Goal: Download file/media

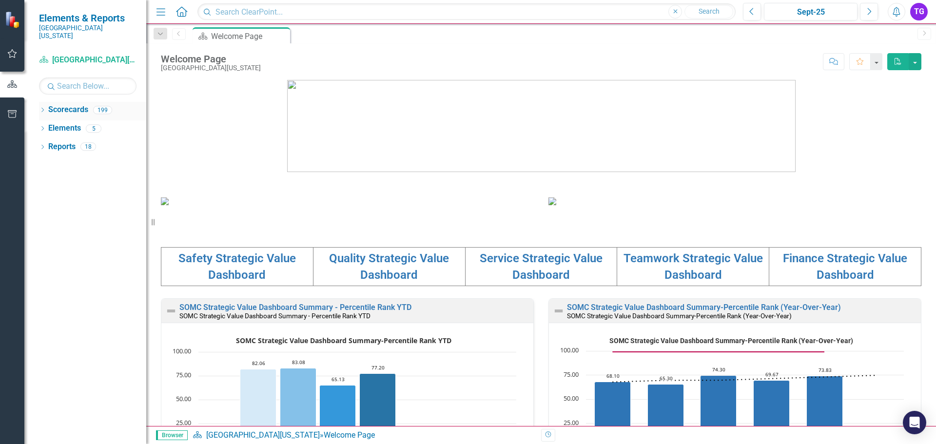
click at [44, 108] on icon "Dropdown" at bounding box center [42, 110] width 7 height 5
click at [50, 125] on icon "Dropdown" at bounding box center [47, 128] width 7 height 6
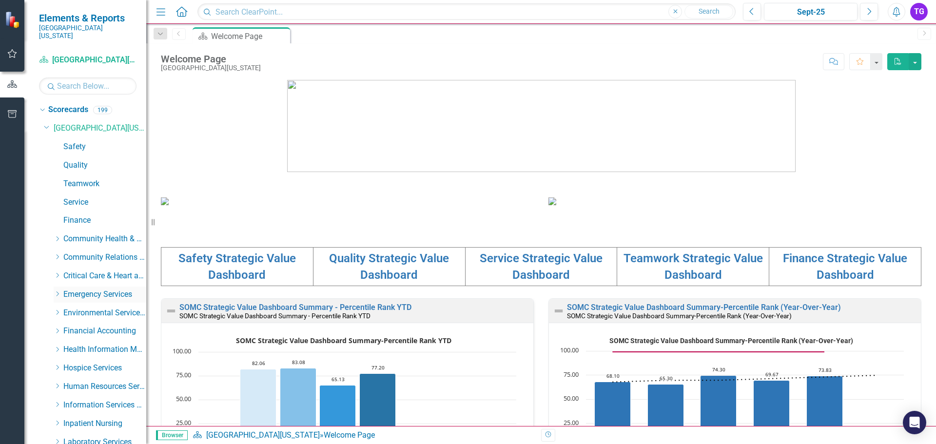
click at [55, 291] on icon "Dropdown" at bounding box center [57, 294] width 7 height 6
drag, startPoint x: 92, startPoint y: 322, endPoint x: 113, endPoint y: 317, distance: 21.1
click at [92, 326] on link "Envision" at bounding box center [109, 331] width 73 height 11
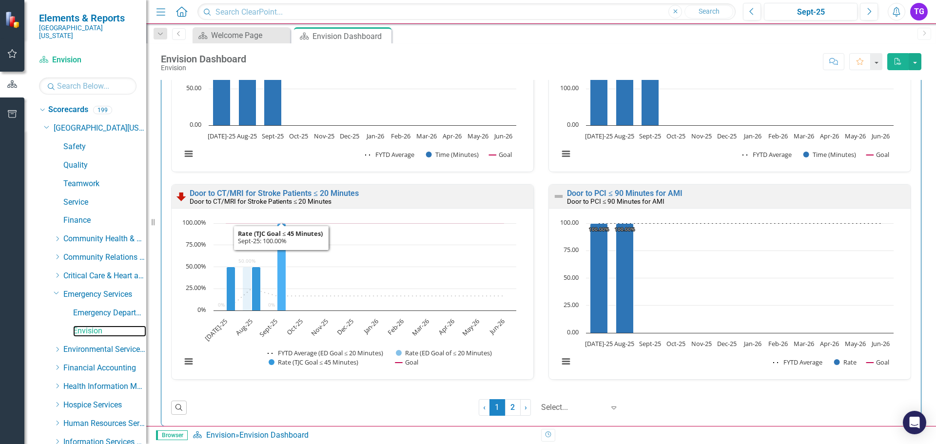
scroll to position [1804, 0]
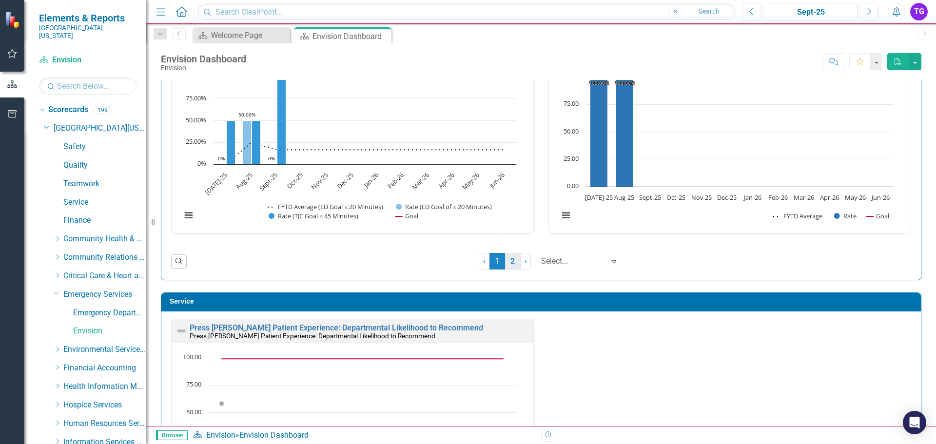
click at [506, 259] on link "2" at bounding box center [513, 261] width 16 height 17
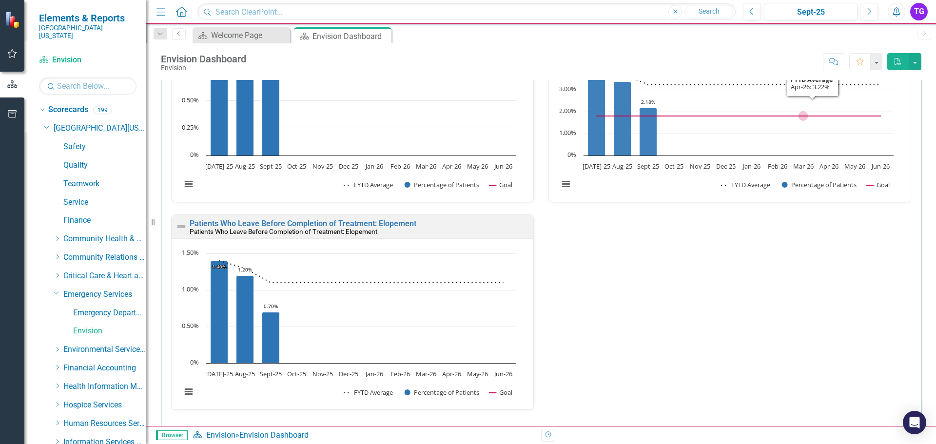
scroll to position [238, 0]
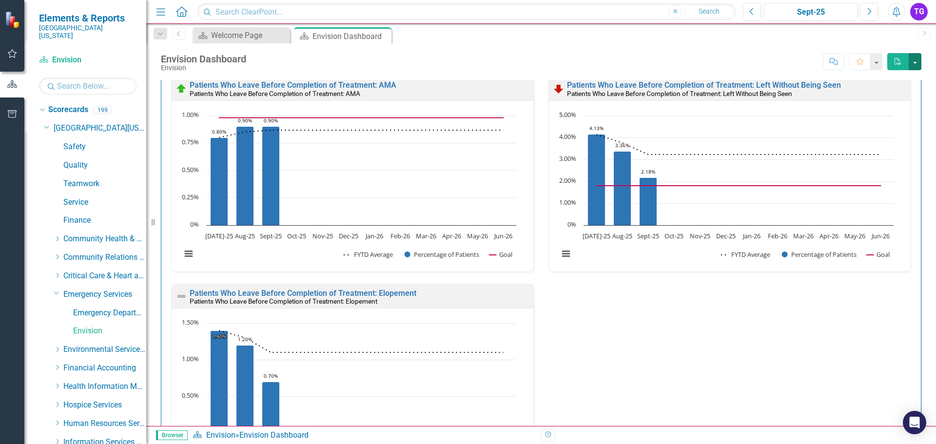
click at [916, 58] on button "button" at bounding box center [915, 61] width 13 height 17
click at [887, 78] on link "PDF Export to PDF" at bounding box center [882, 80] width 77 height 18
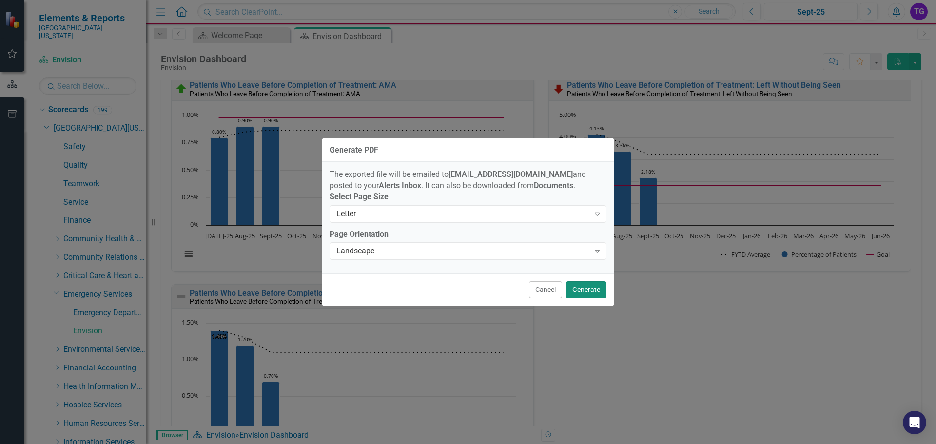
click at [579, 294] on button "Generate" at bounding box center [586, 289] width 40 height 17
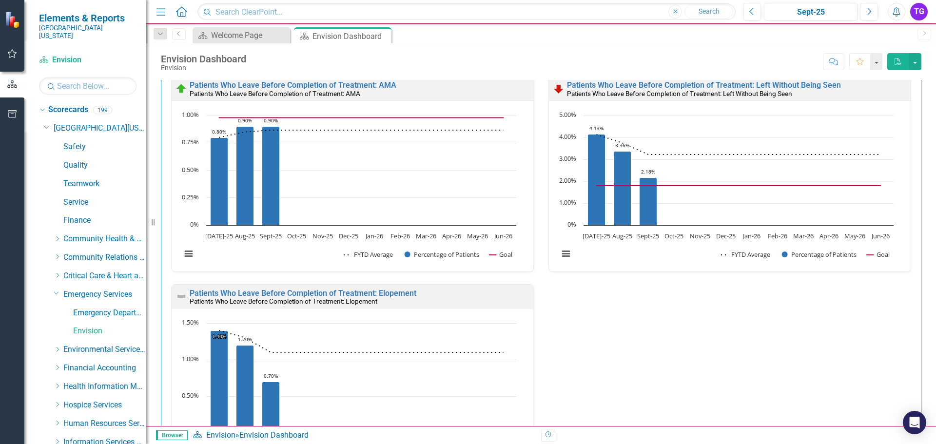
scroll to position [0, 0]
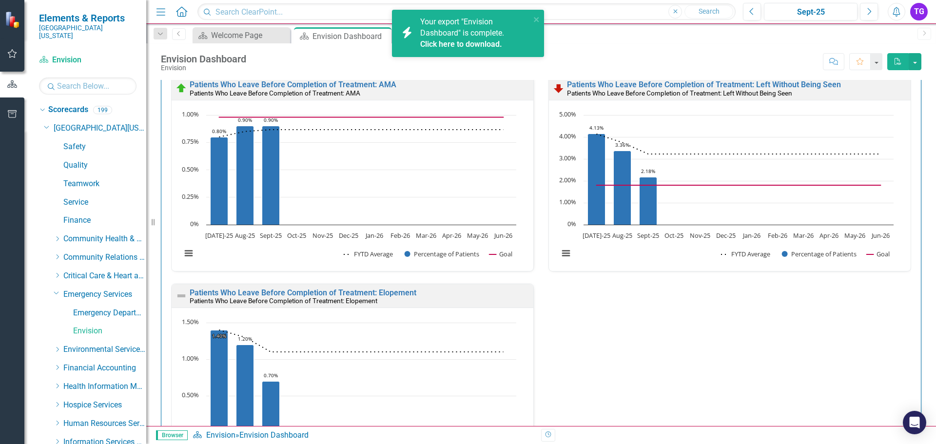
click at [467, 29] on span "Your export "Envision Dashboard" is complete. Click here to download." at bounding box center [474, 33] width 108 height 33
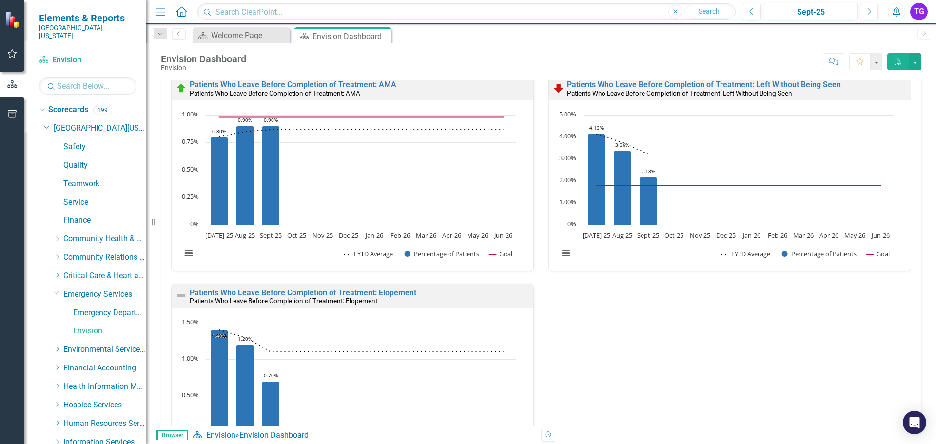
click at [899, 13] on icon "Alerts" at bounding box center [896, 12] width 10 height 10
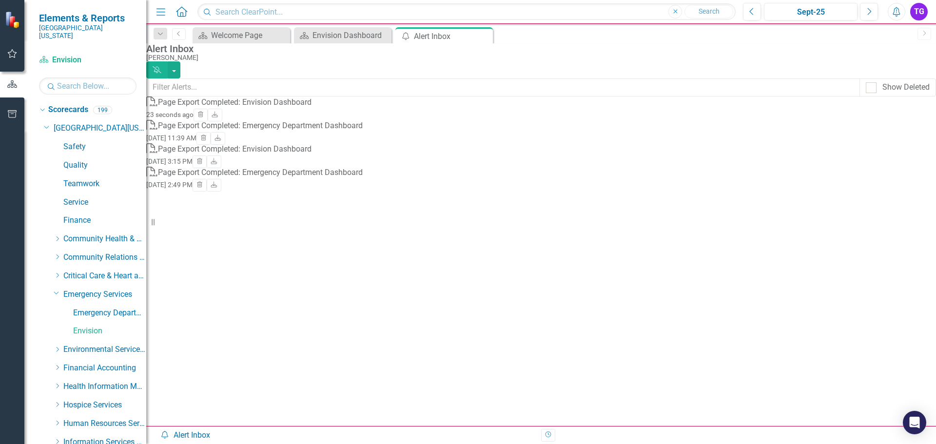
click at [257, 108] on div "Page Export Completed: Envision Dashboard" at bounding box center [235, 102] width 154 height 11
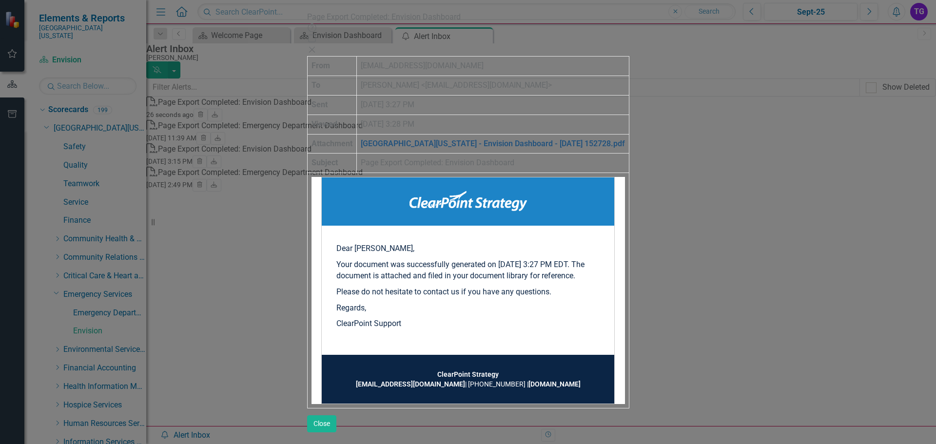
click at [382, 139] on link "[GEOGRAPHIC_DATA][US_STATE] - Envision Dashboard - [DATE] 152728.pdf" at bounding box center [493, 143] width 264 height 9
